Goal: Task Accomplishment & Management: Manage account settings

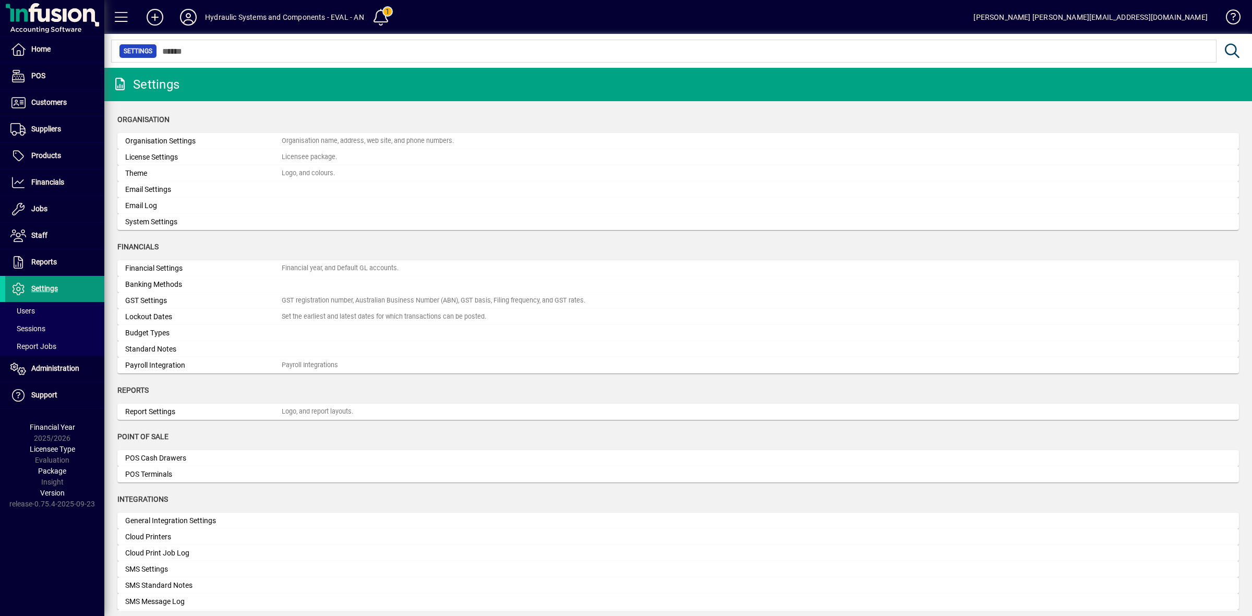
click at [43, 287] on span "Settings" at bounding box center [44, 288] width 27 height 8
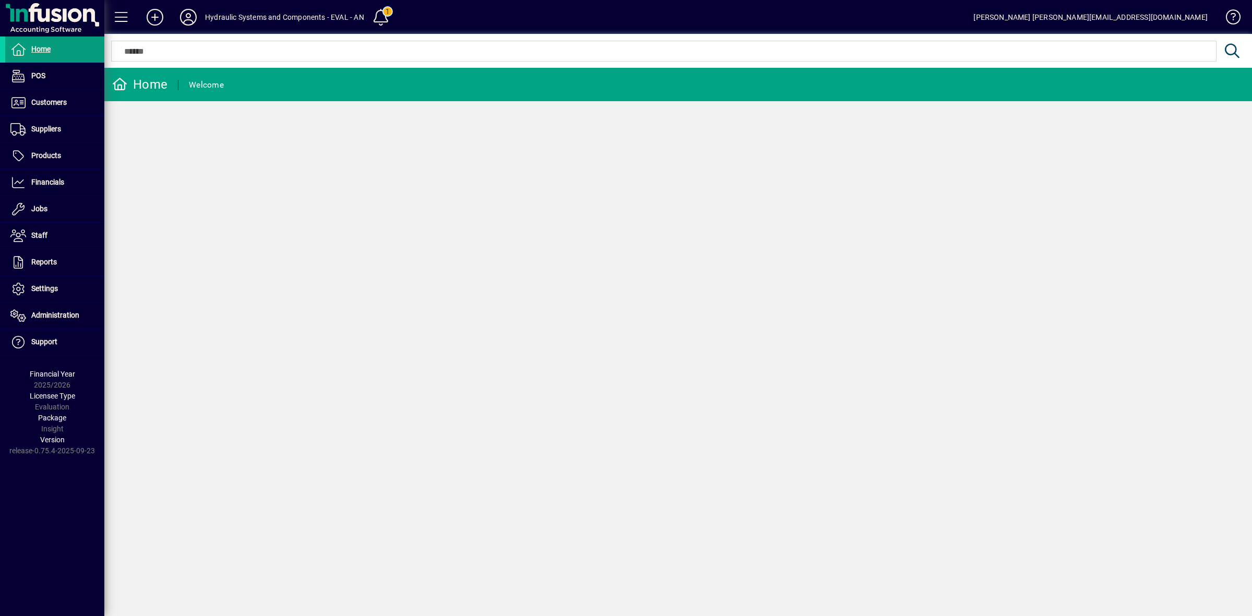
click at [186, 19] on icon at bounding box center [188, 17] width 21 height 17
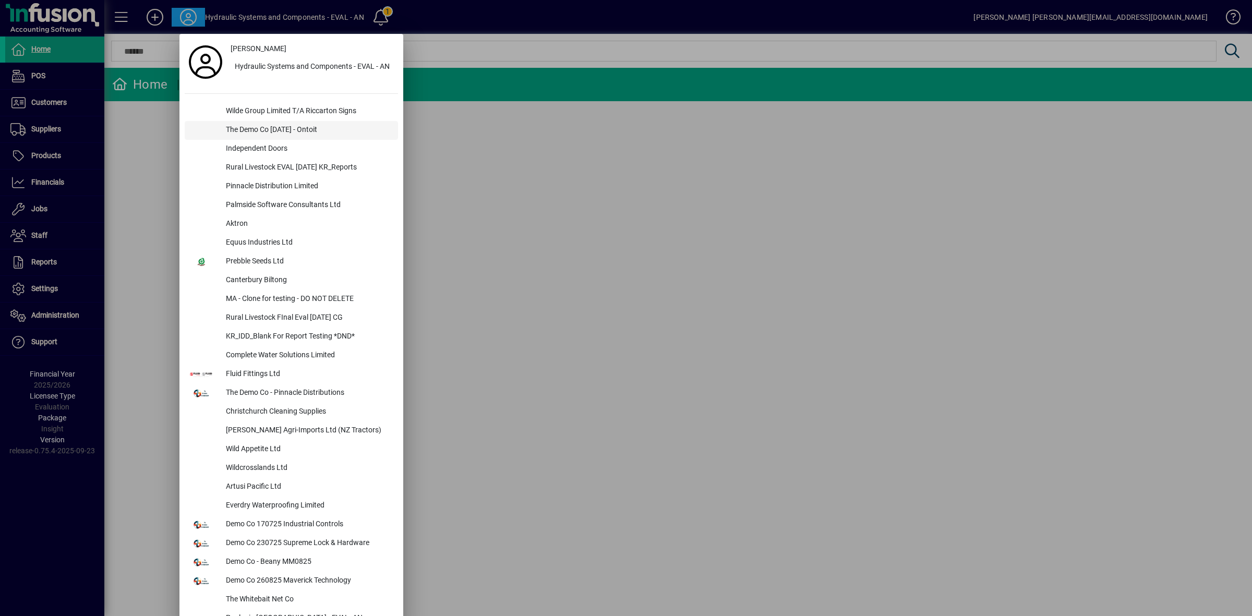
click at [235, 127] on div "The Demo Co [DATE] - Ontoit" at bounding box center [308, 130] width 180 height 19
